Goal: Task Accomplishment & Management: Use online tool/utility

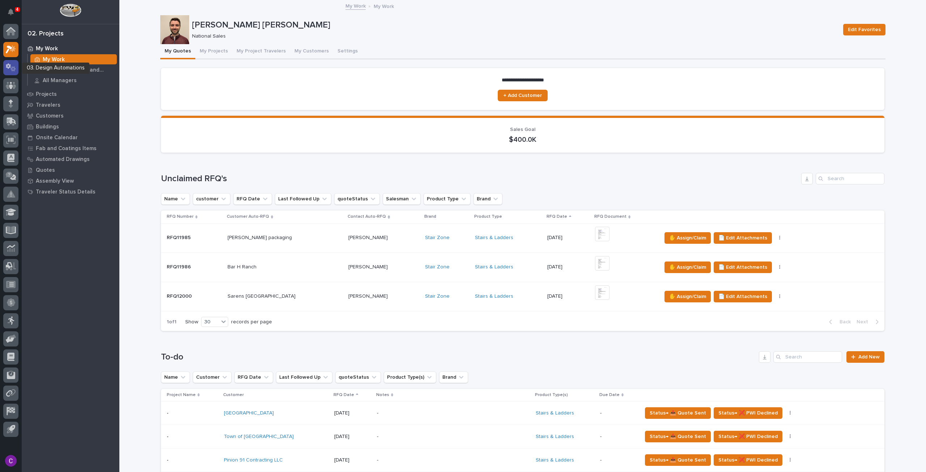
click at [10, 63] on div at bounding box center [10, 67] width 15 height 15
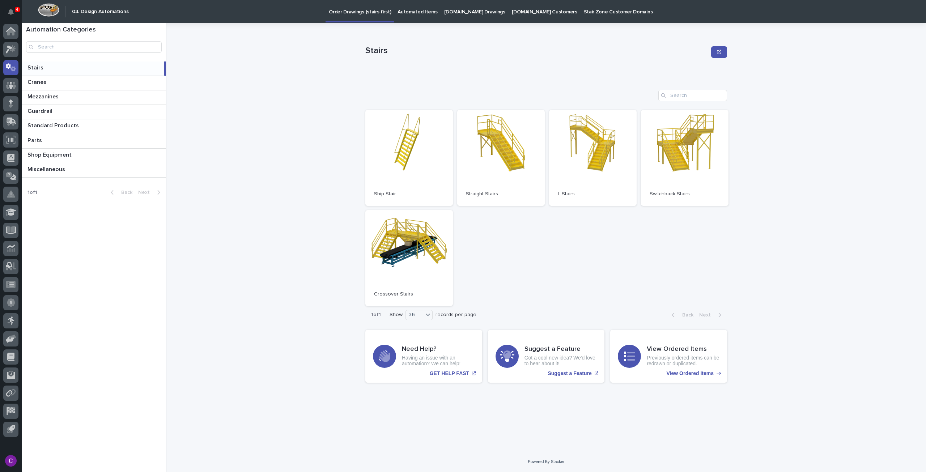
click at [422, 11] on p "Automated Items" at bounding box center [418, 7] width 40 height 15
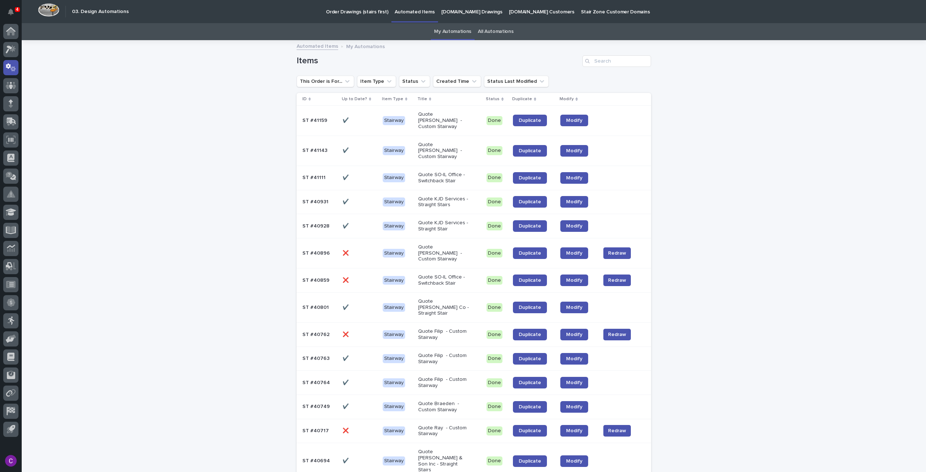
click at [495, 30] on link "All Automations" at bounding box center [495, 31] width 35 height 17
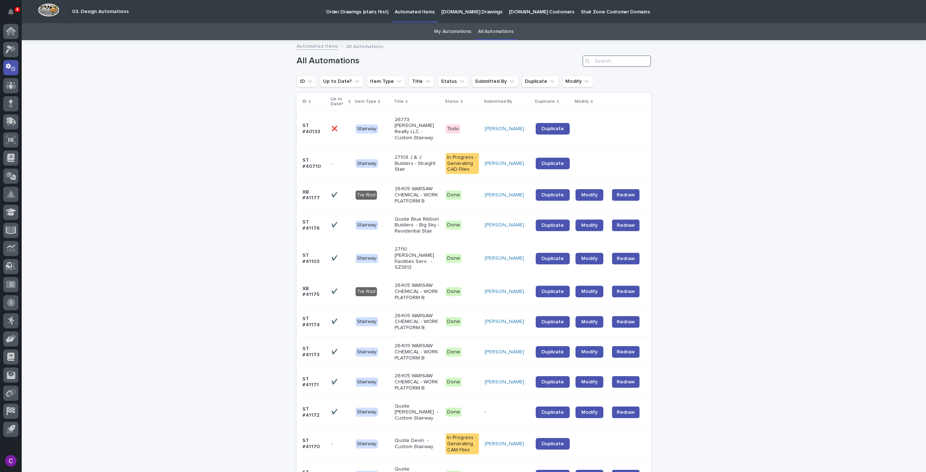
click at [604, 58] on input "Search" at bounding box center [616, 61] width 69 height 12
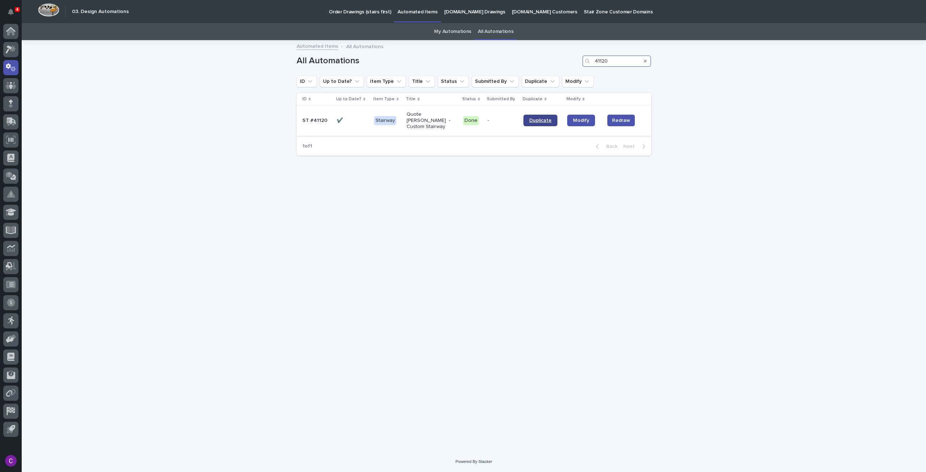
type input "41120"
click at [536, 118] on span "Duplicate" at bounding box center [540, 120] width 22 height 5
